Goal: Task Accomplishment & Management: Manage account settings

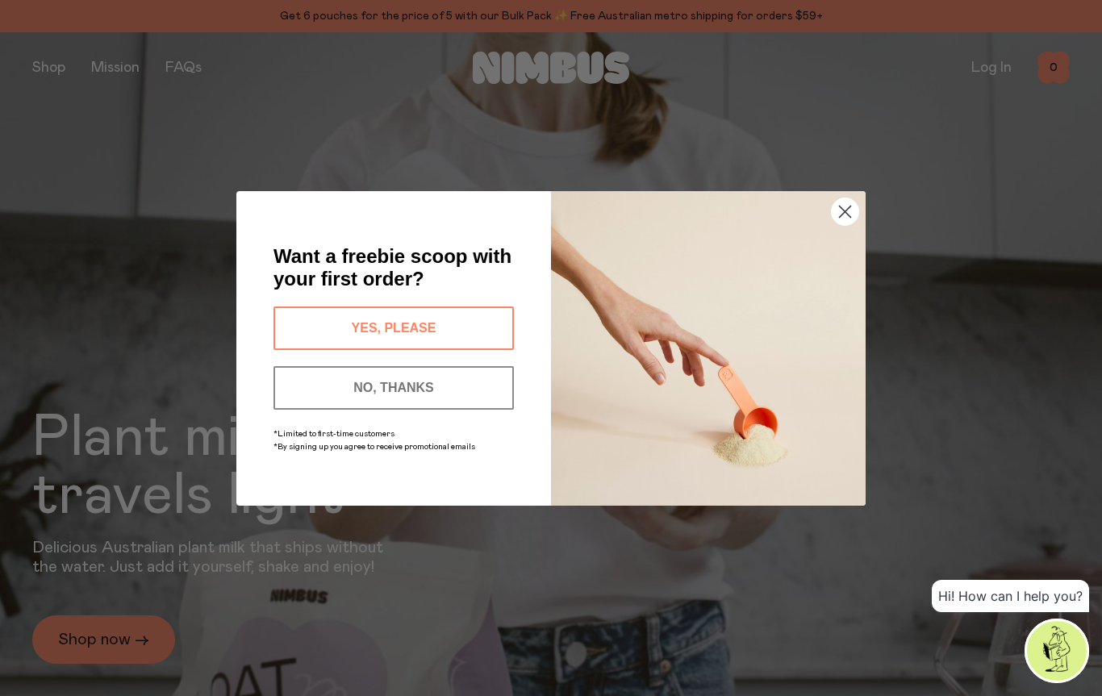
click at [471, 391] on button "NO, THANKS" at bounding box center [394, 388] width 240 height 44
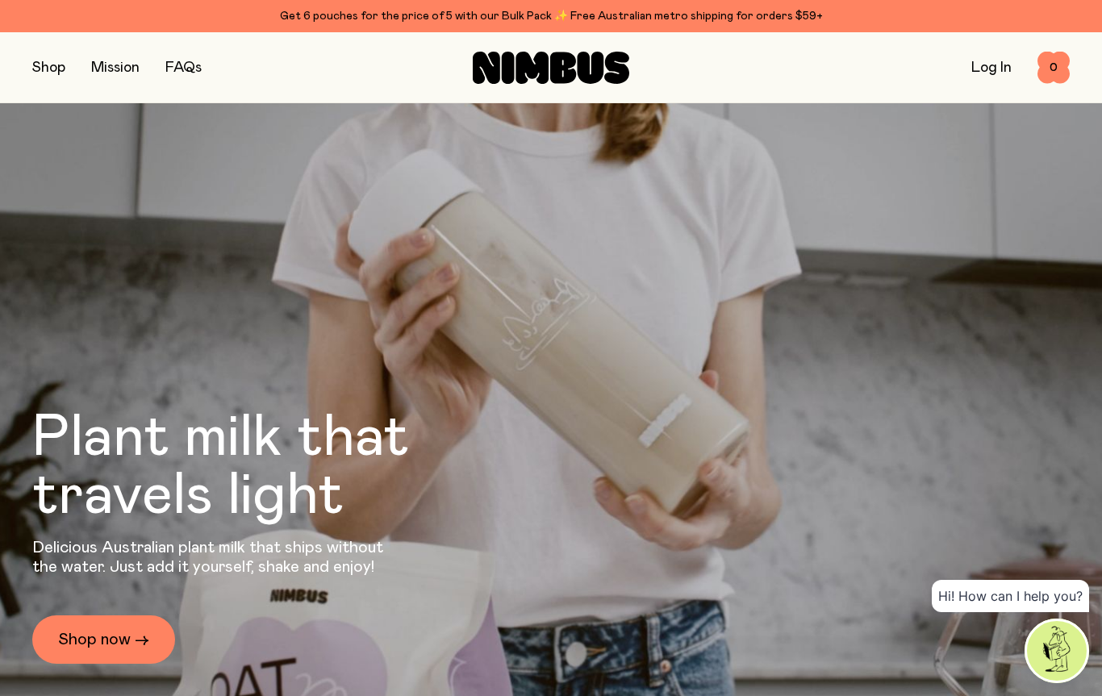
click at [989, 65] on link "Log In" at bounding box center [992, 68] width 40 height 15
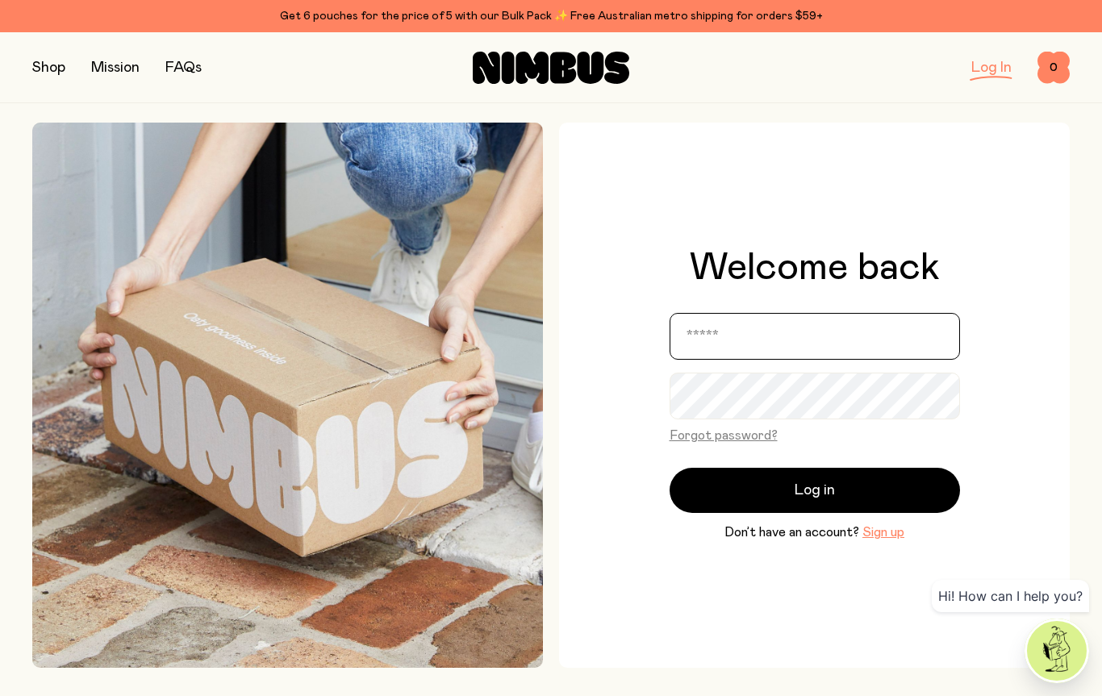
click at [896, 346] on input "email" at bounding box center [815, 336] width 291 height 47
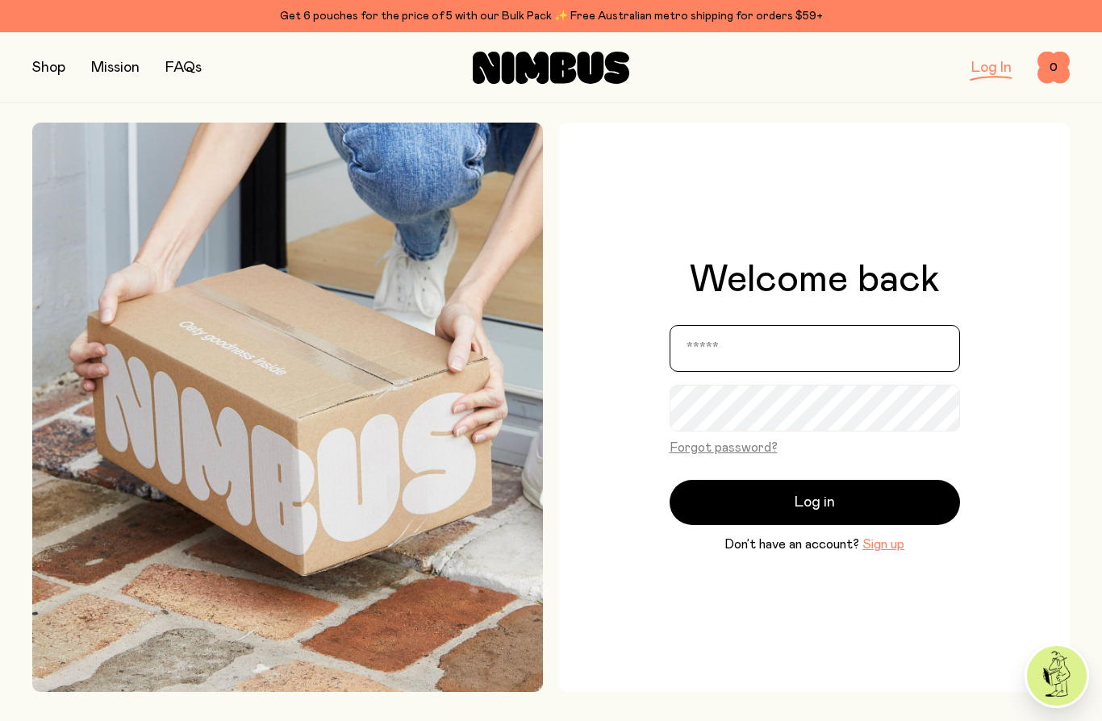
type input "**********"
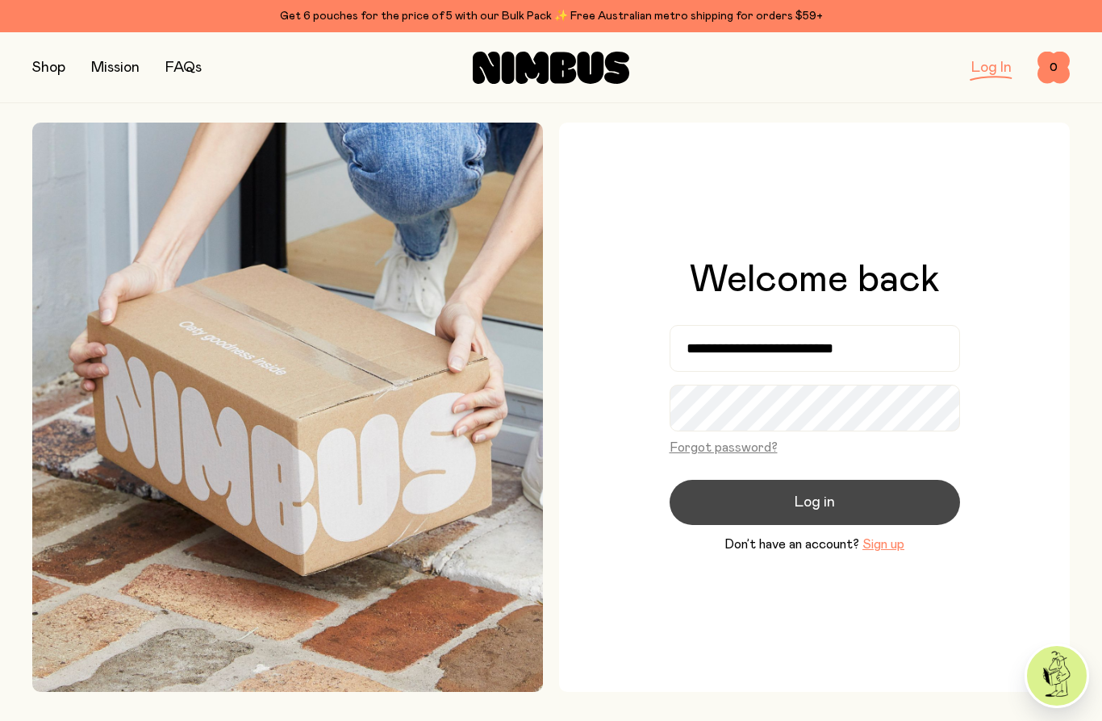
click at [855, 509] on button "Log in" at bounding box center [815, 502] width 291 height 45
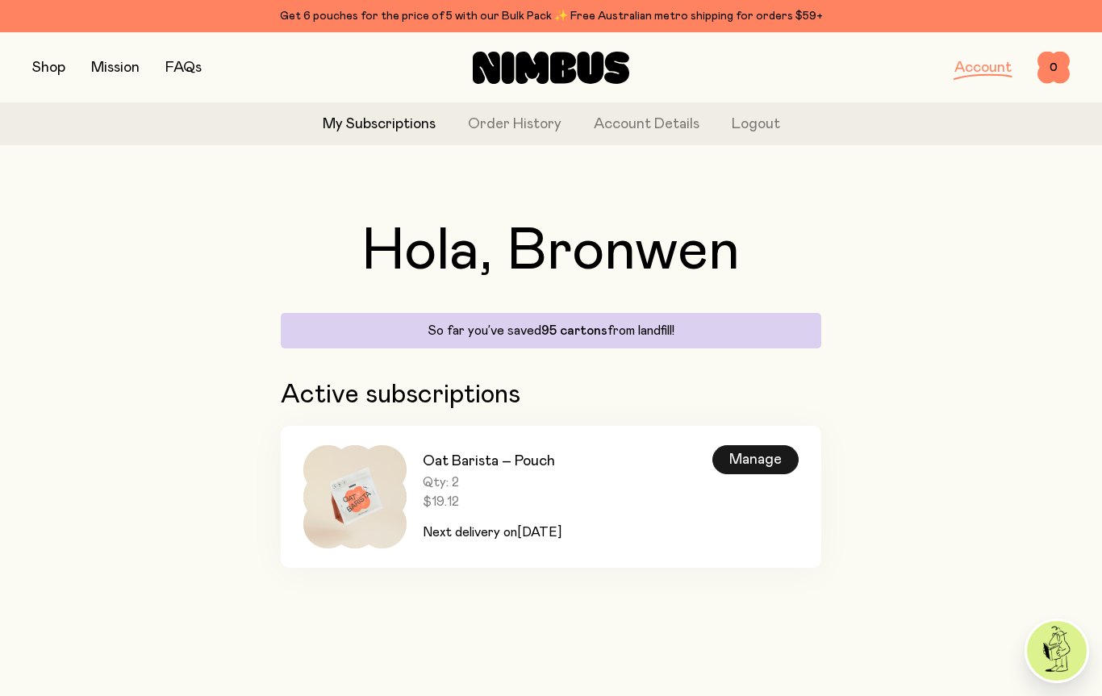
click at [762, 462] on div "Manage" at bounding box center [756, 459] width 86 height 29
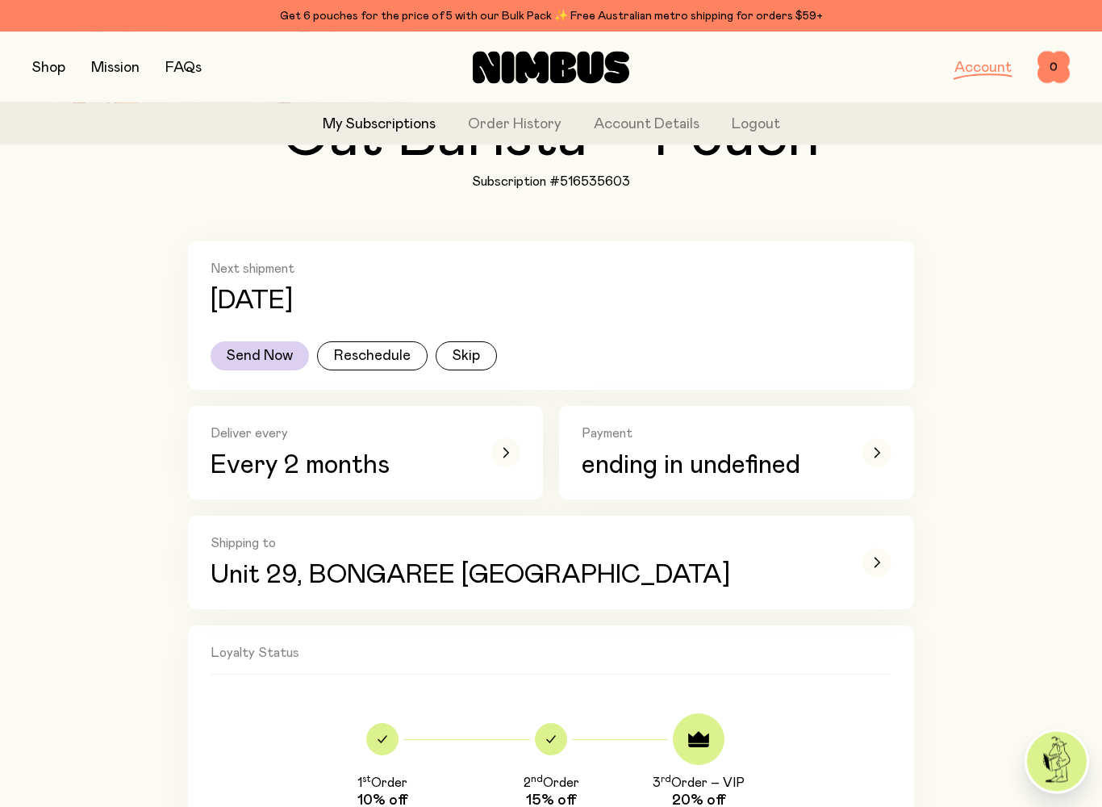
scroll to position [173, 0]
click at [508, 455] on icon "button" at bounding box center [506, 453] width 6 height 10
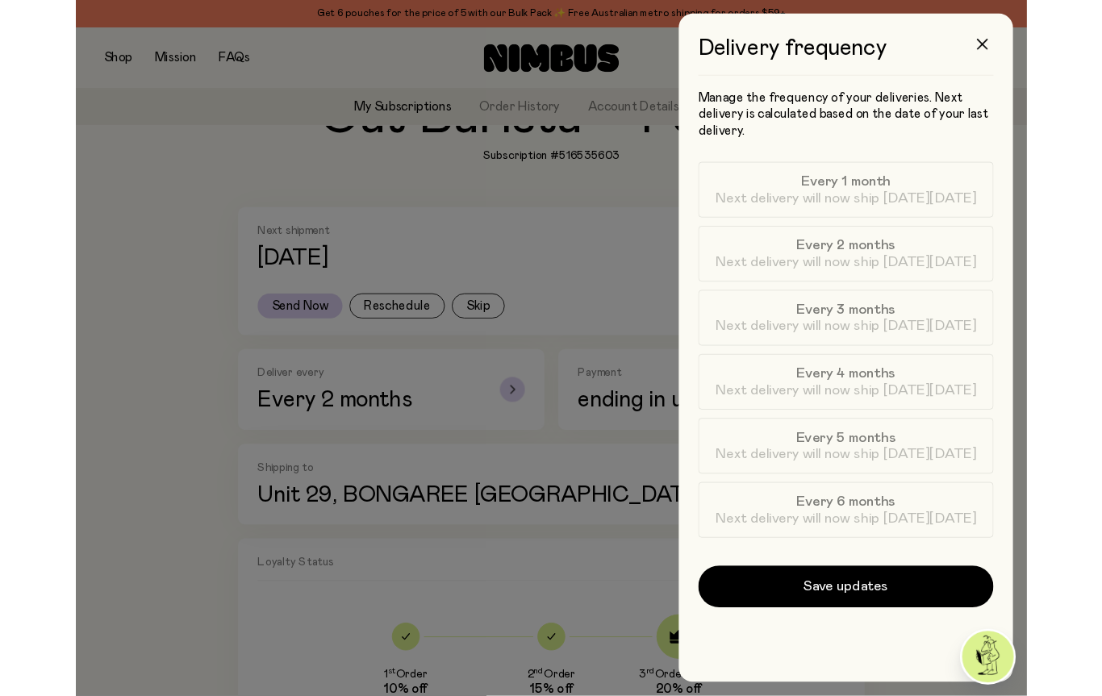
scroll to position [0, 0]
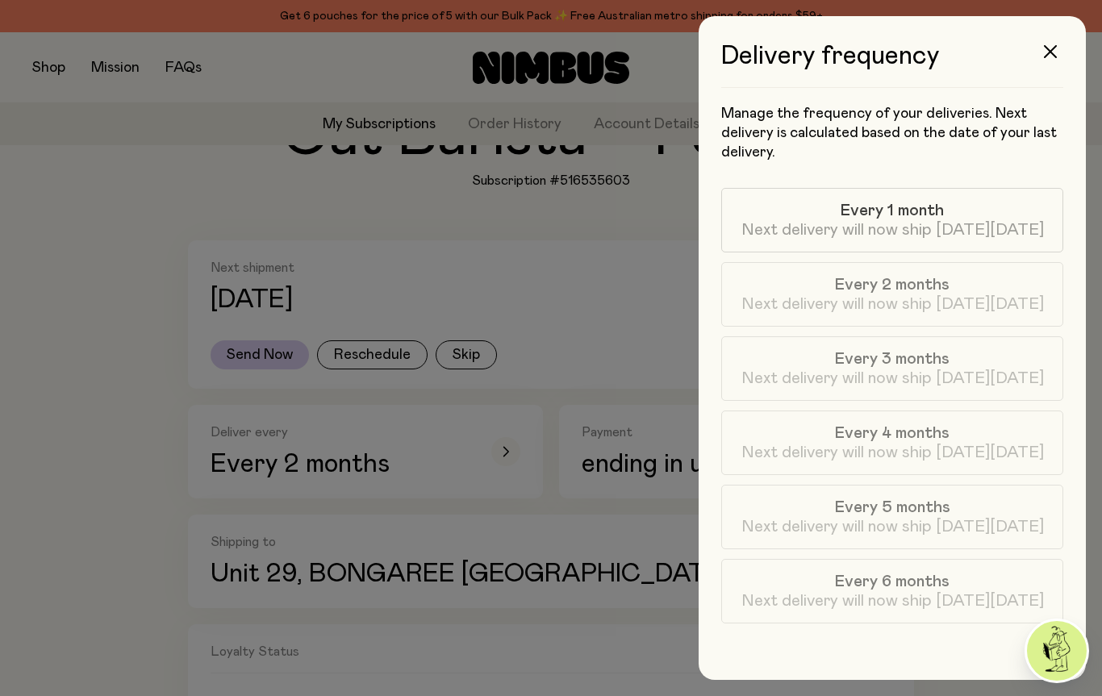
click at [930, 221] on span "Next delivery will now ship [DATE][DATE]" at bounding box center [893, 229] width 303 height 19
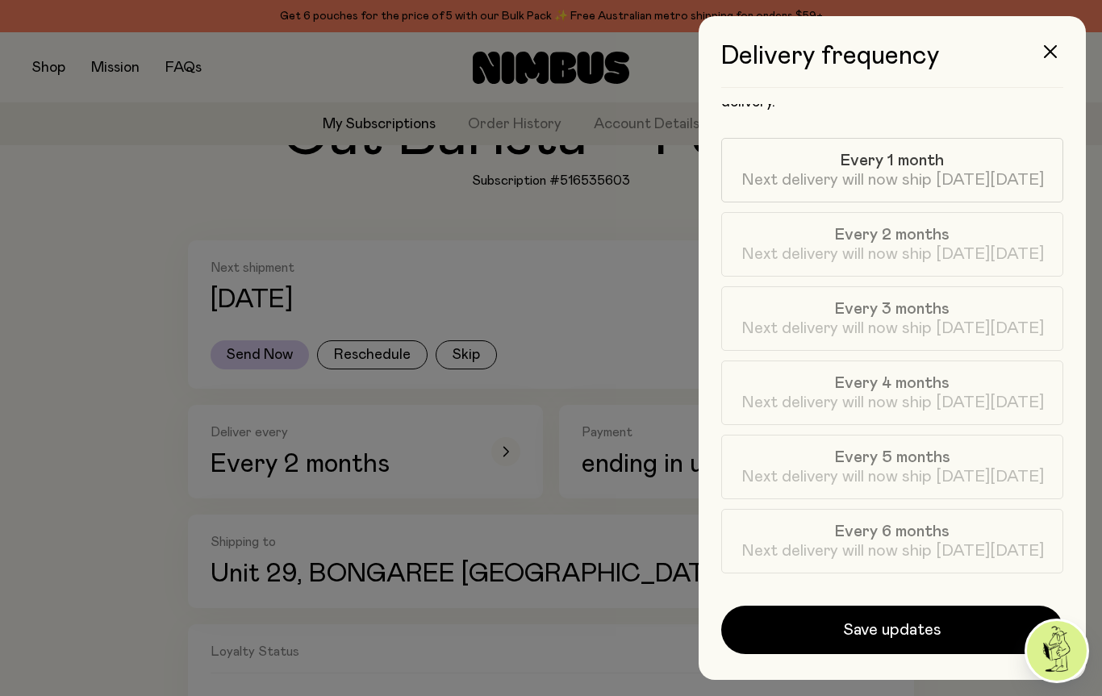
scroll to position [50, 0]
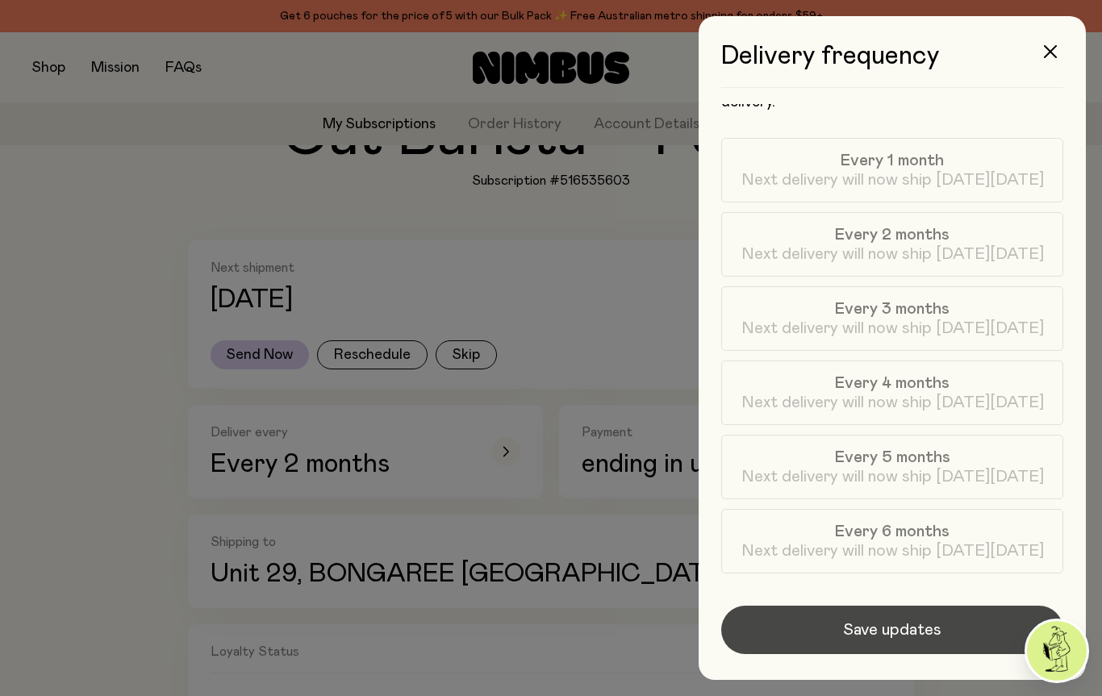
click at [916, 634] on span "Save updates" at bounding box center [892, 630] width 98 height 23
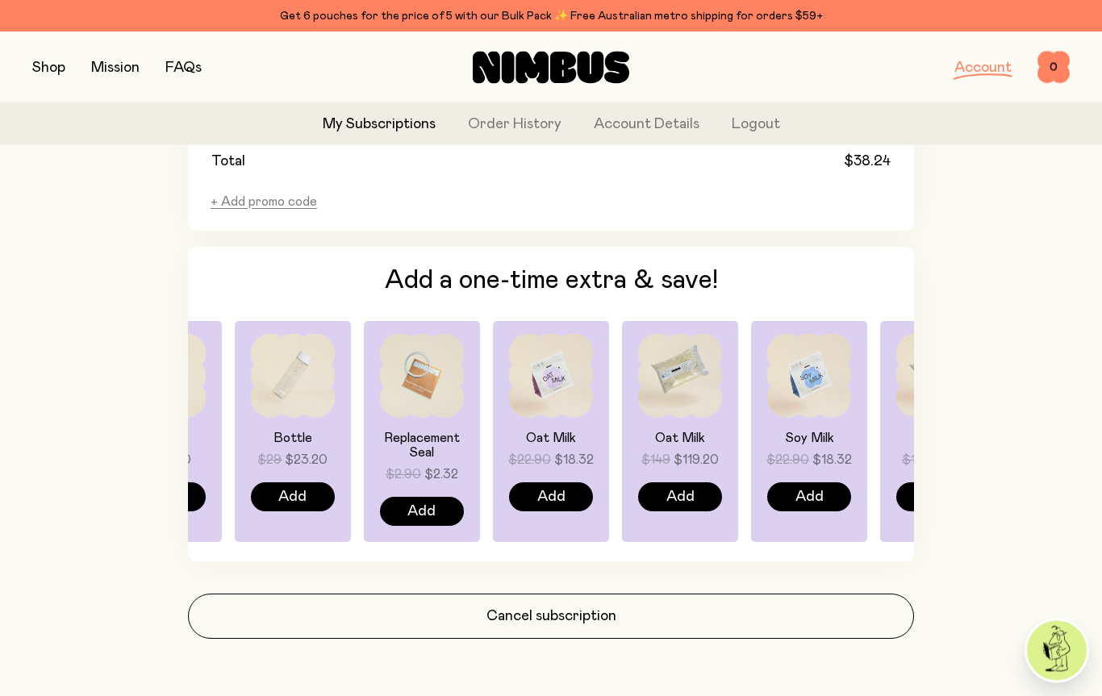
scroll to position [1134, 0]
